Goal: Information Seeking & Learning: Learn about a topic

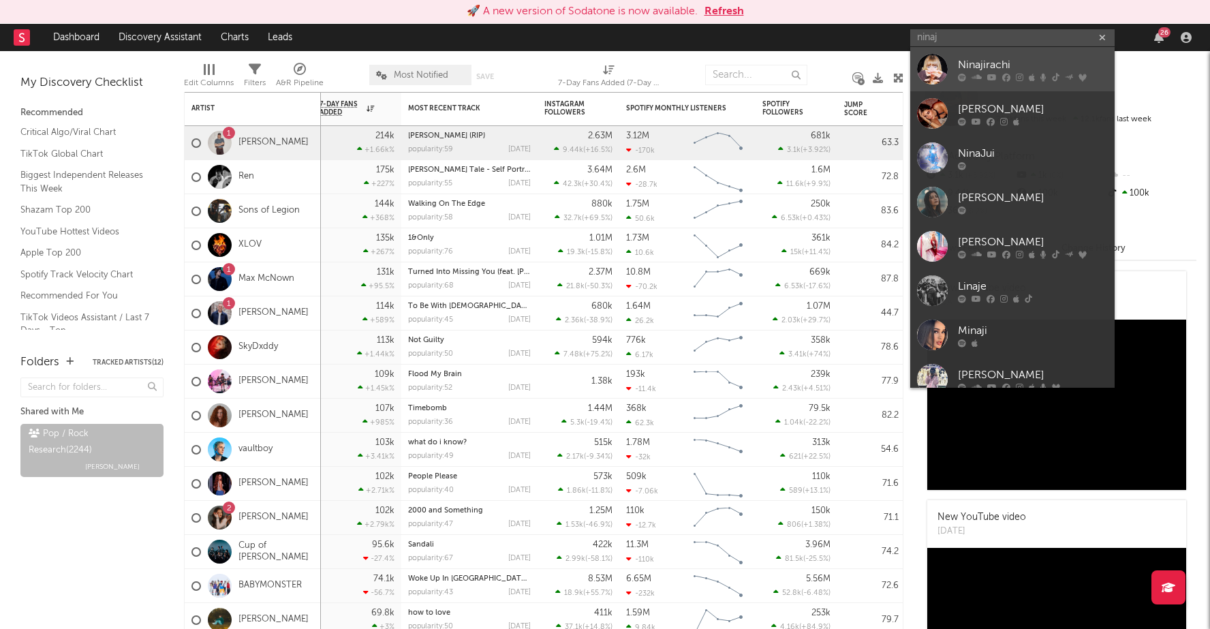
type input "ninaj"
click at [1029, 73] on icon at bounding box center [1032, 77] width 6 height 8
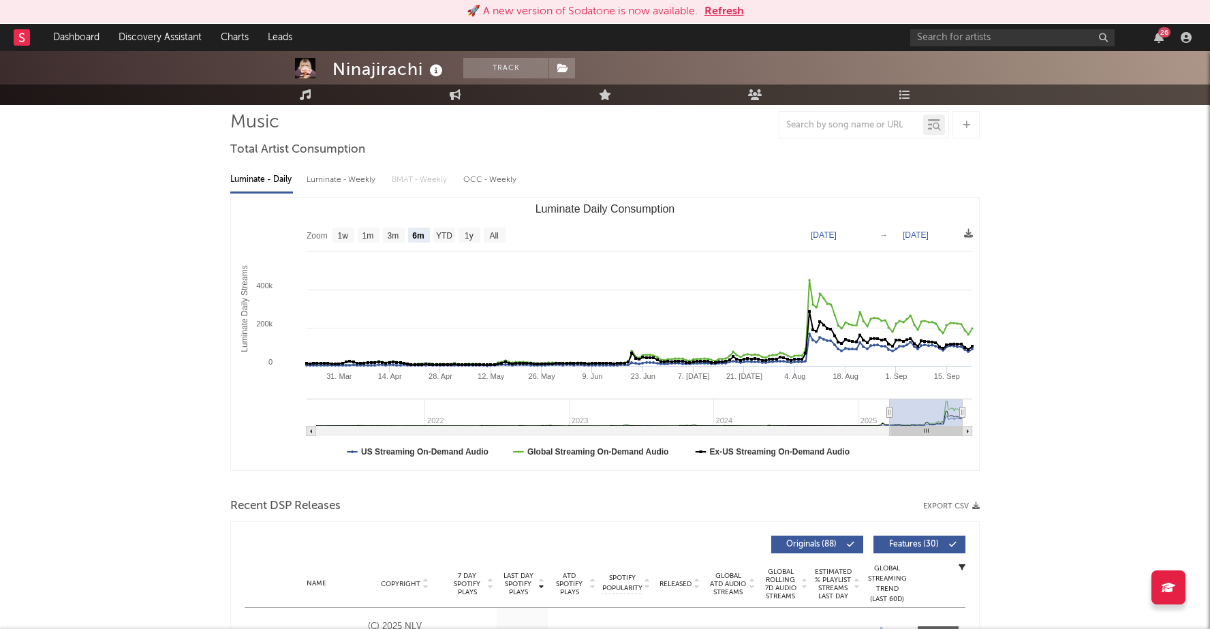
scroll to position [102, 0]
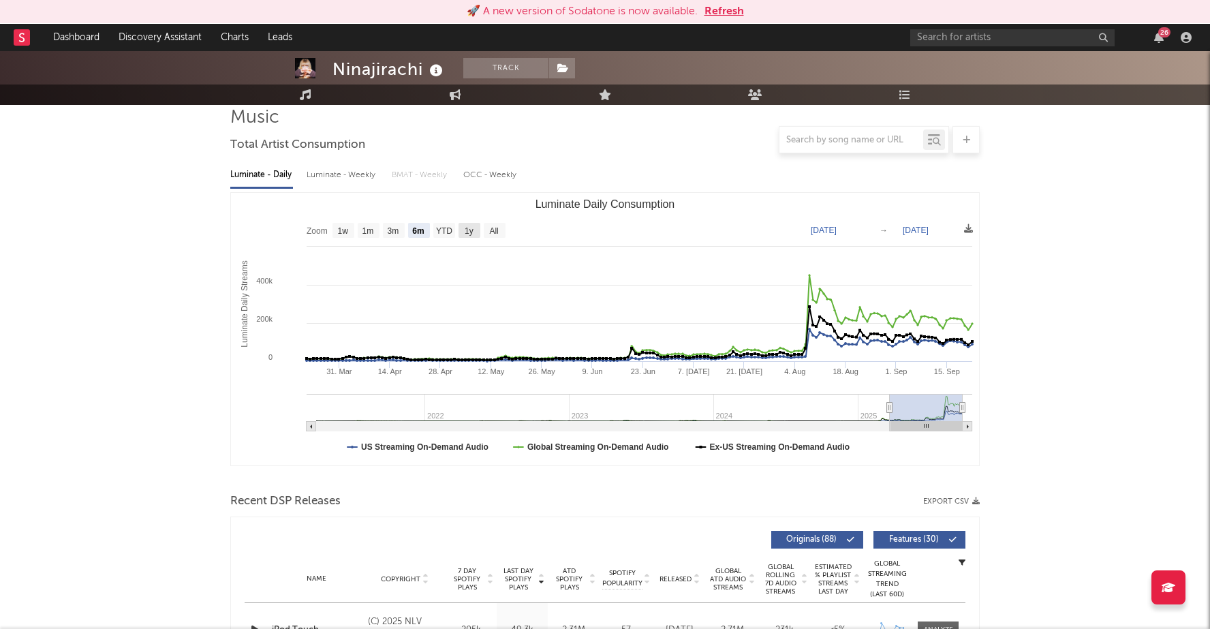
click at [473, 230] on text "1y" at bounding box center [469, 231] width 9 height 10
select select "1y"
type input "2024-09-22"
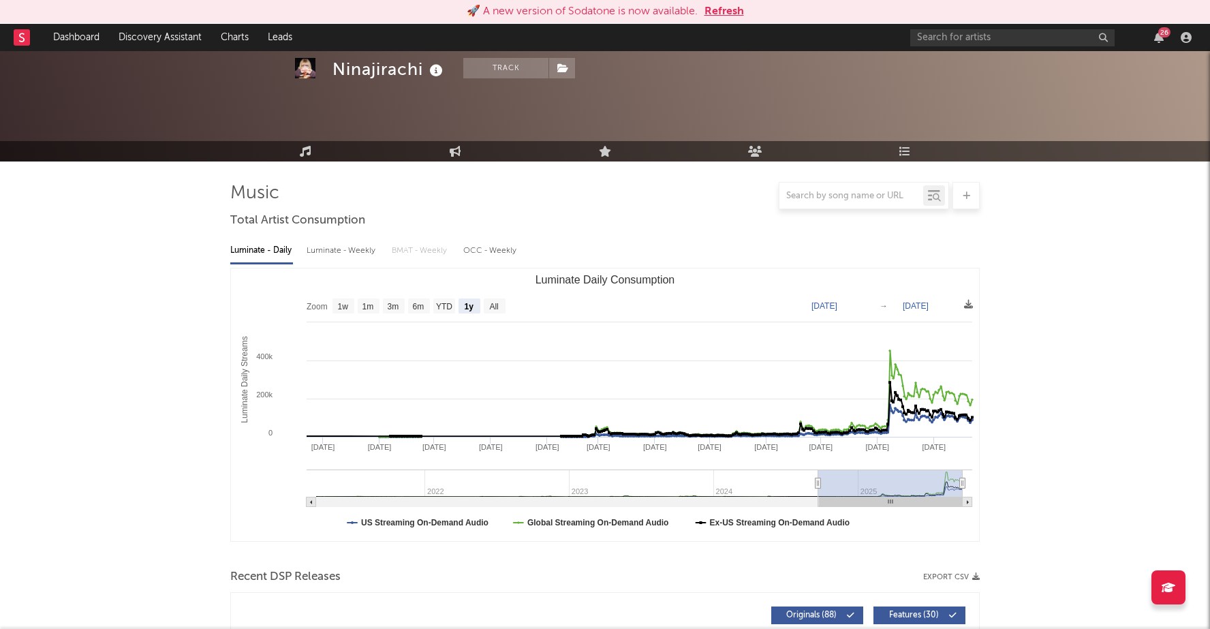
scroll to position [0, 0]
